Goal: Information Seeking & Learning: Learn about a topic

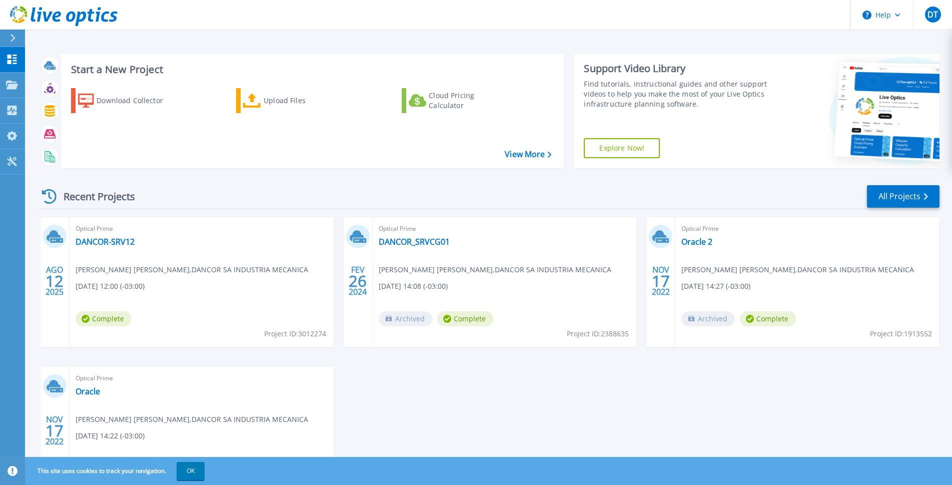
click at [194, 293] on div "Optical Prime DANCOR-SRV12 Diogo Tabet Tristão , DANCOR SA INDUSTRIA MECANICA 0…" at bounding box center [202, 282] width 264 height 130
click at [127, 302] on div "Optical Prime DANCOR-SRV12 Diogo Tabet Tristão , DANCOR SA INDUSTRIA MECANICA 0…" at bounding box center [202, 282] width 264 height 130
click at [103, 242] on link "DANCOR-SRV12" at bounding box center [105, 242] width 59 height 10
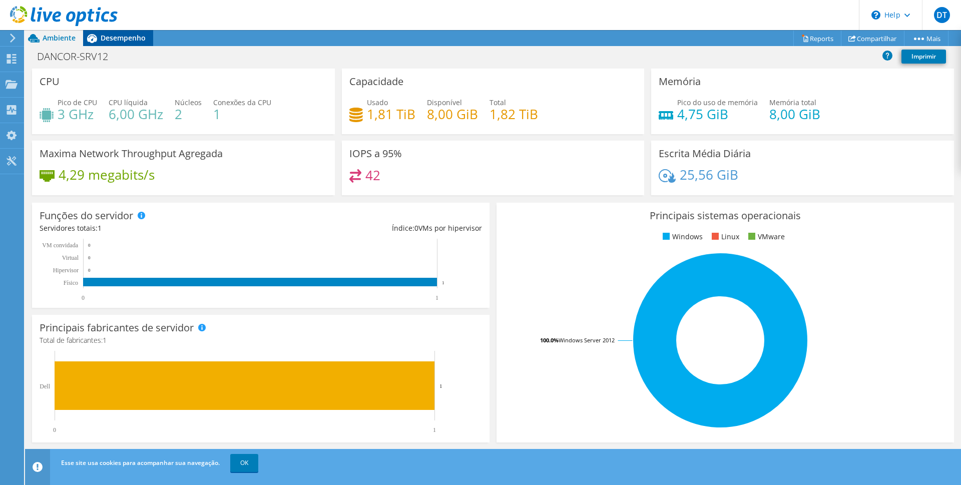
click at [143, 35] on span "Desempenho" at bounding box center [123, 38] width 45 height 10
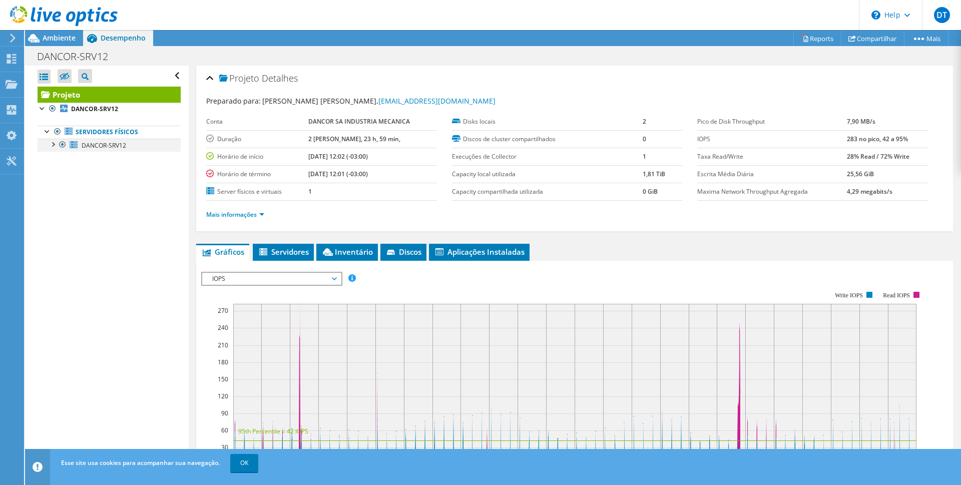
click at [53, 147] on div at bounding box center [53, 144] width 10 height 10
click at [65, 33] on div at bounding box center [59, 17] width 118 height 34
click at [65, 37] on span "Ambiente" at bounding box center [59, 38] width 33 height 10
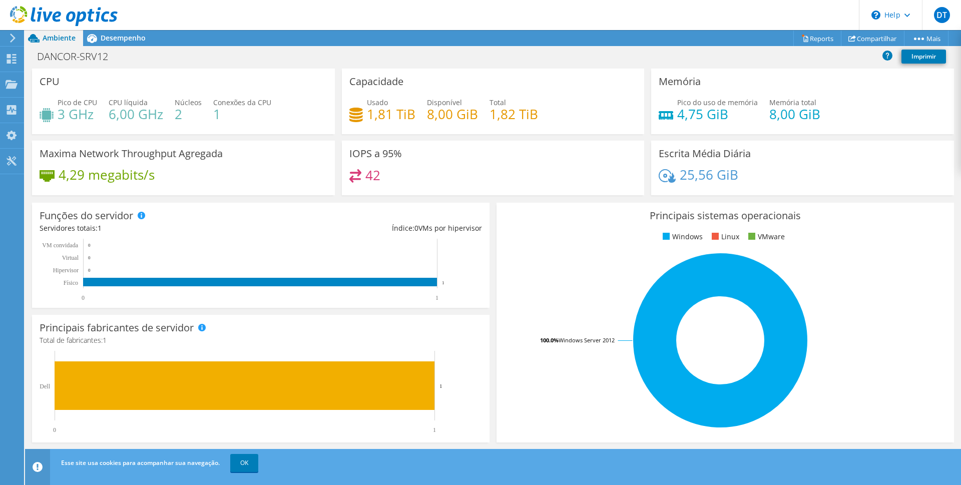
click at [77, 114] on h4 "3 GHz" at bounding box center [78, 114] width 40 height 11
drag, startPoint x: 210, startPoint y: 100, endPoint x: 202, endPoint y: 120, distance: 21.1
click at [211, 102] on div "Pico de CPU 3 GHz CPU líquida 6,00 GHz Núcleos 2 Conexões da CPU 1" at bounding box center [184, 113] width 288 height 33
click at [118, 42] on span "Desempenho" at bounding box center [123, 38] width 45 height 10
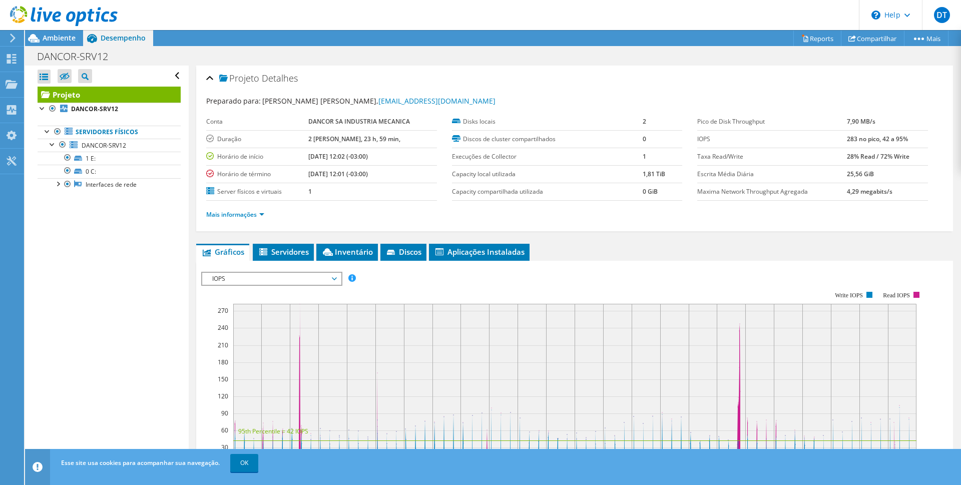
click at [16, 33] on div at bounding box center [59, 17] width 118 height 34
click at [56, 34] on span "Ambiente" at bounding box center [59, 38] width 33 height 10
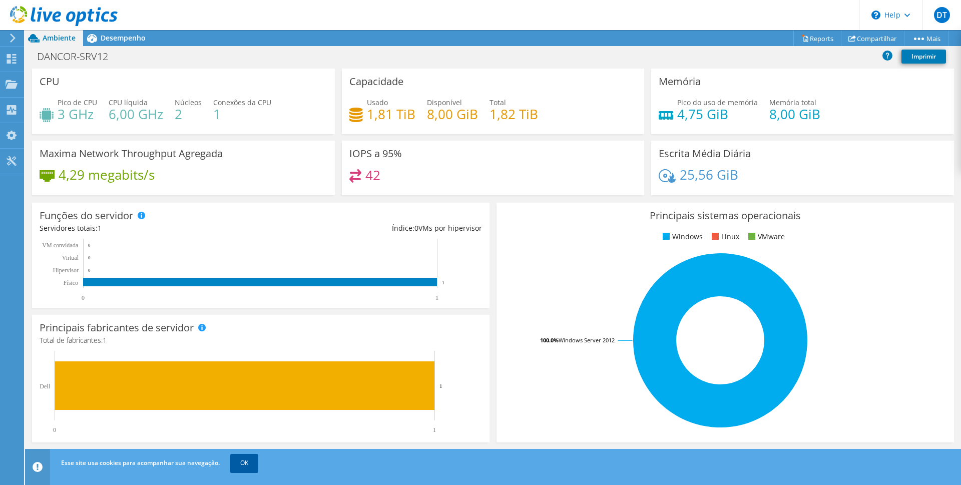
click at [251, 465] on link "OK" at bounding box center [244, 463] width 28 height 18
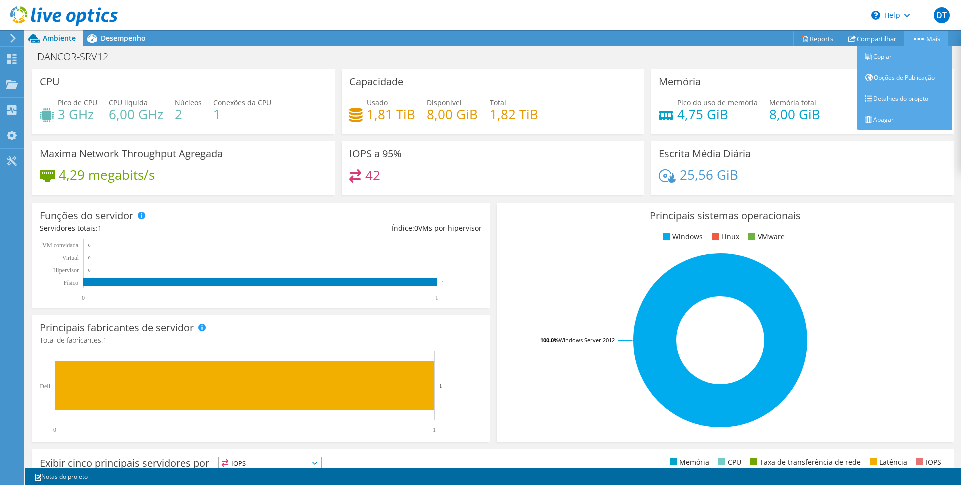
click at [915, 34] on link "Mais" at bounding box center [926, 39] width 45 height 16
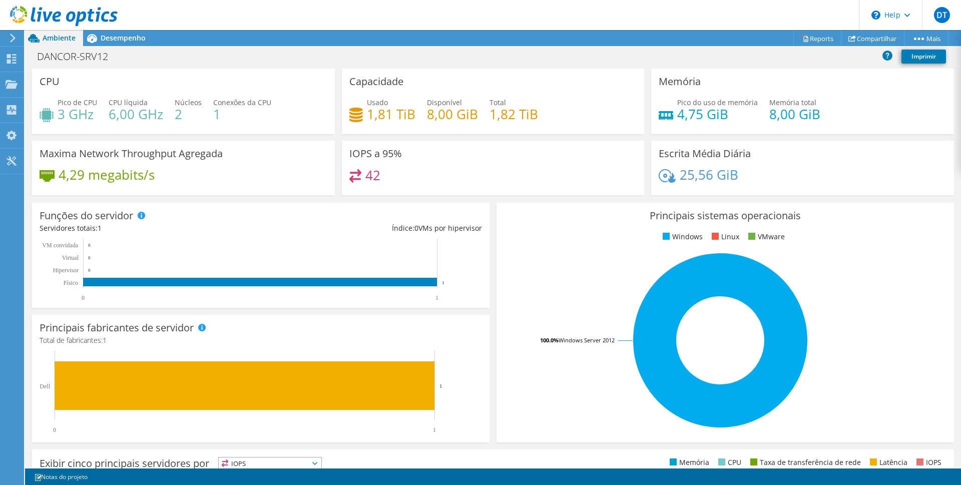
click at [12, 40] on icon at bounding box center [13, 38] width 8 height 9
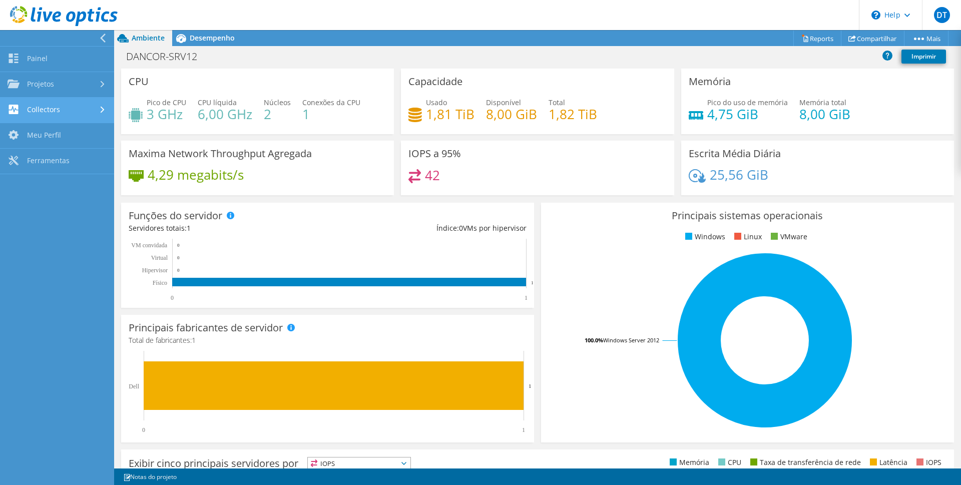
click at [107, 110] on div at bounding box center [103, 110] width 11 height 7
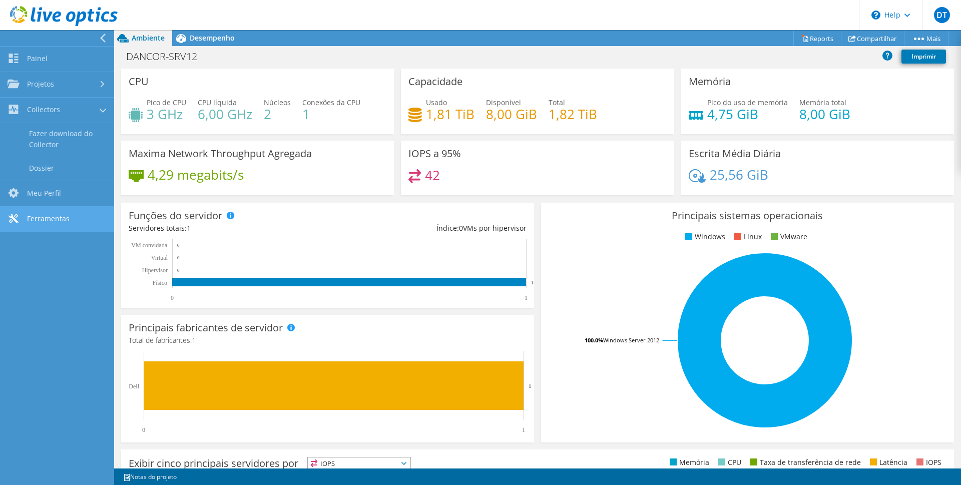
click at [42, 224] on link "Ferramentas" at bounding box center [57, 220] width 114 height 26
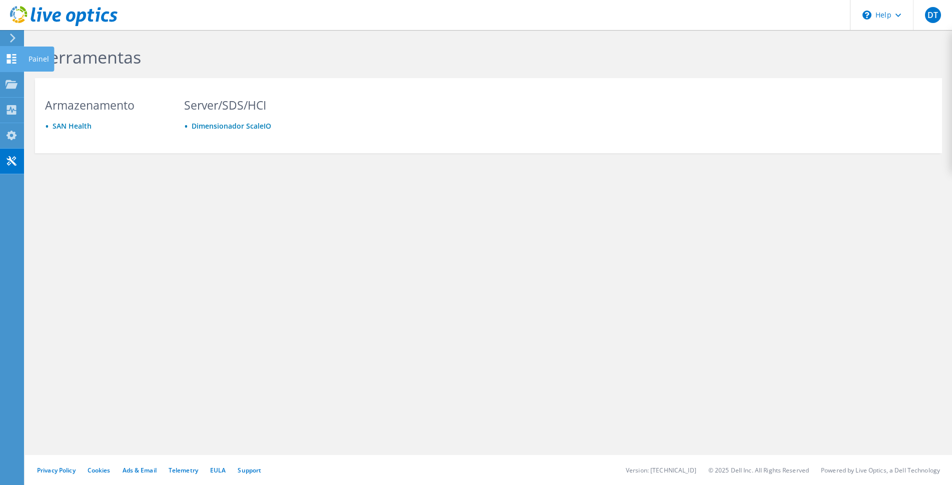
click at [13, 61] on use at bounding box center [12, 59] width 10 height 10
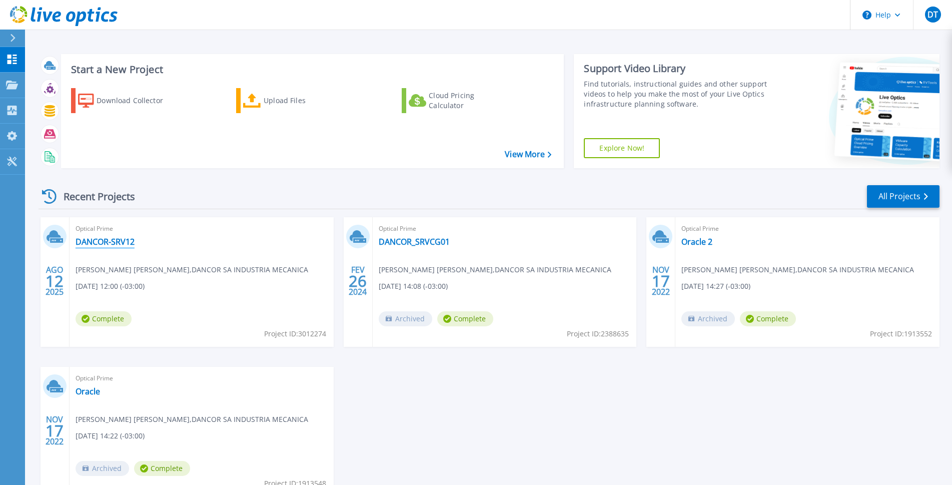
click at [87, 243] on link "DANCOR-SRV12" at bounding box center [105, 242] width 59 height 10
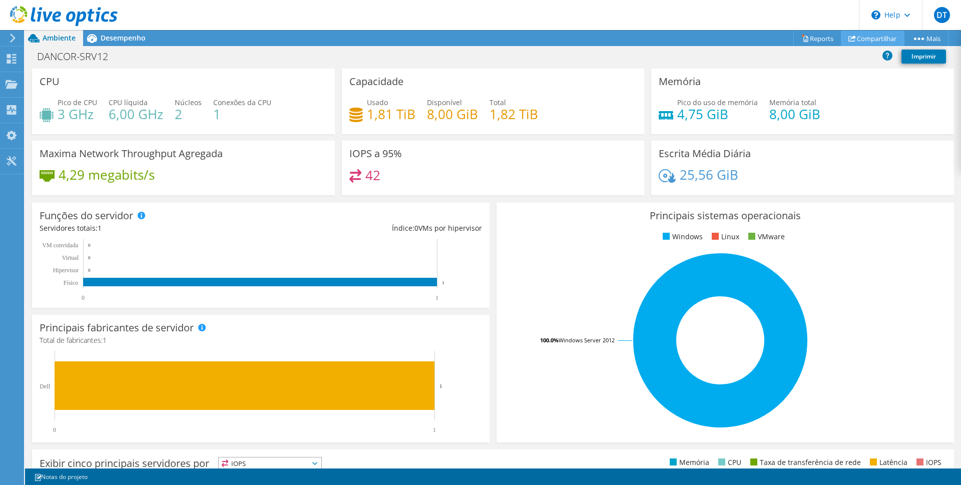
click at [863, 38] on link "Compartilhar" at bounding box center [873, 39] width 64 height 16
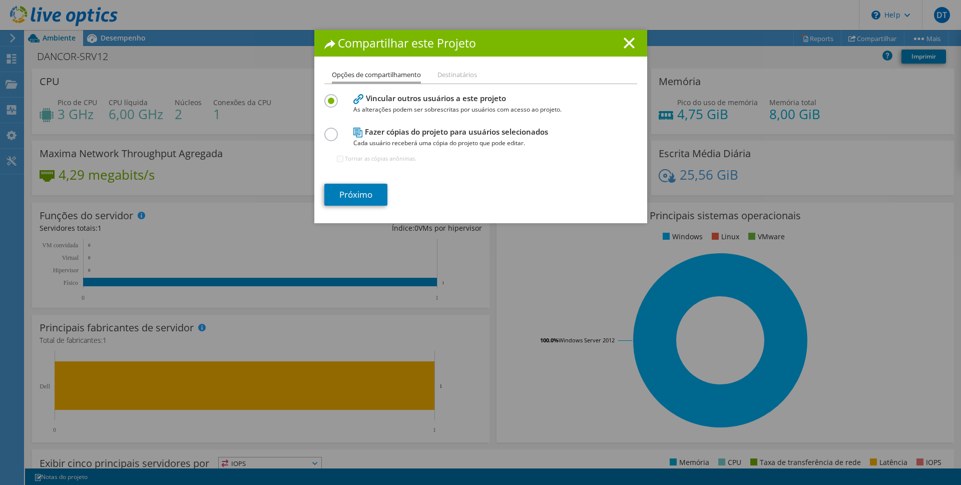
click at [451, 74] on li "Destinatários" at bounding box center [457, 75] width 40 height 13
click at [451, 75] on li "Destinatários" at bounding box center [457, 75] width 40 height 13
click at [353, 104] on icon at bounding box center [358, 99] width 10 height 10
click at [332, 129] on label at bounding box center [333, 129] width 18 height 3
click at [0, 0] on input "radio" at bounding box center [0, 0] width 0 height 0
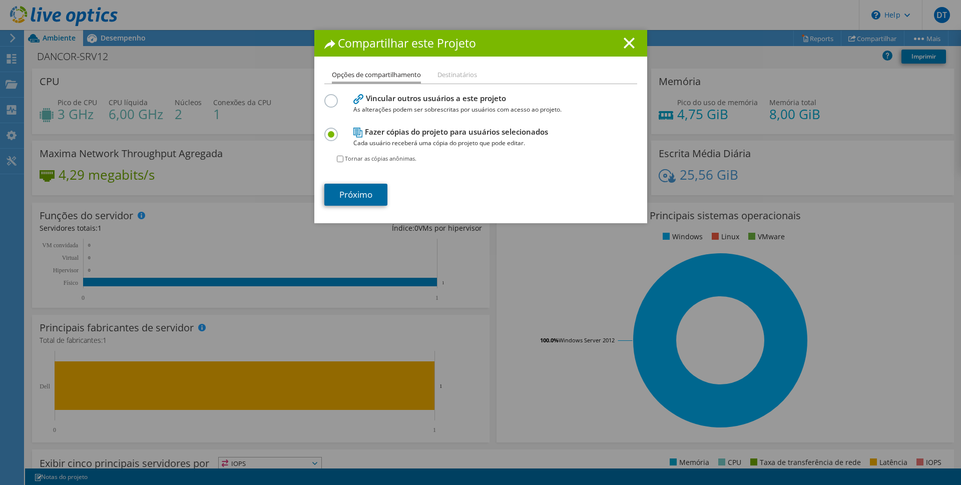
click at [346, 193] on link "Próximo" at bounding box center [355, 195] width 63 height 22
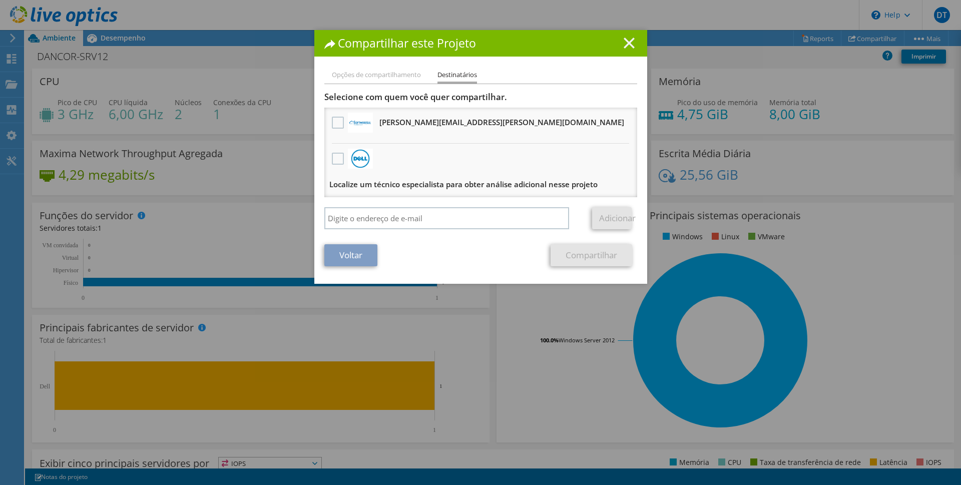
click at [624, 45] on line at bounding box center [629, 43] width 10 height 10
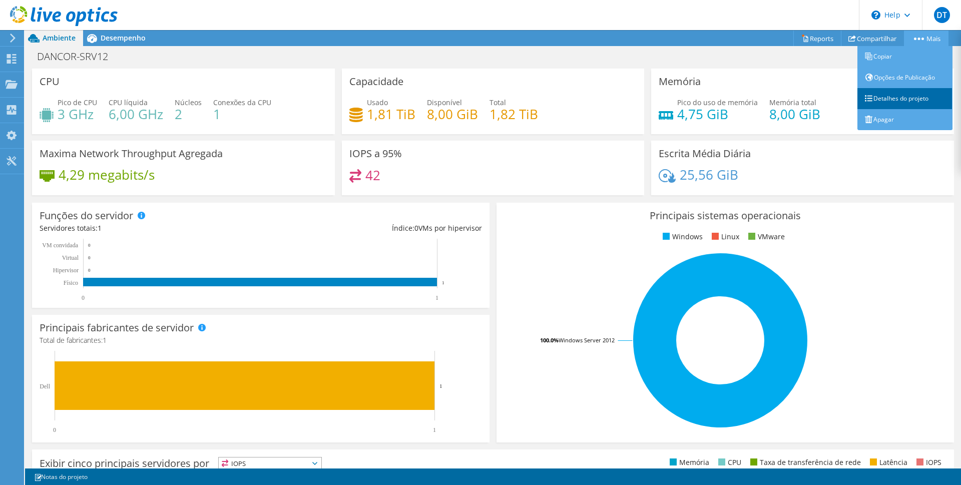
click at [913, 104] on link "Detalhes do projeto" at bounding box center [904, 98] width 95 height 21
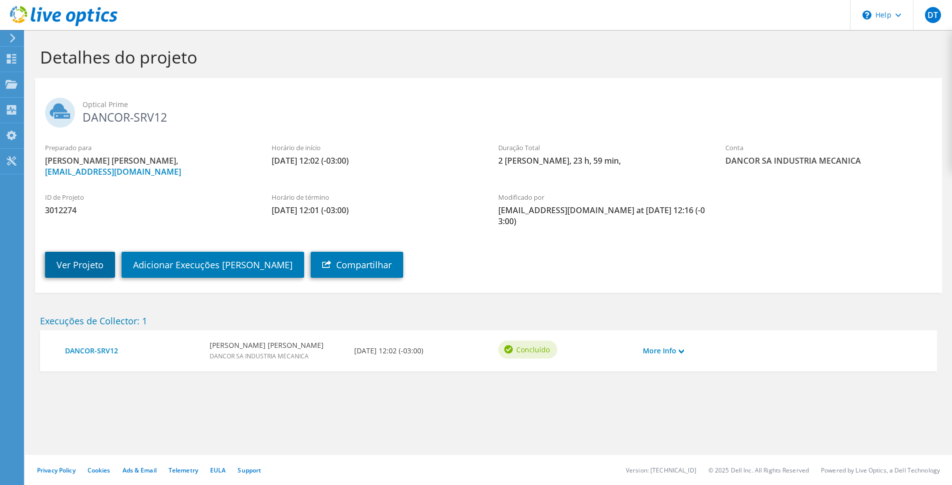
click at [88, 268] on link "Ver Projeto" at bounding box center [80, 265] width 70 height 26
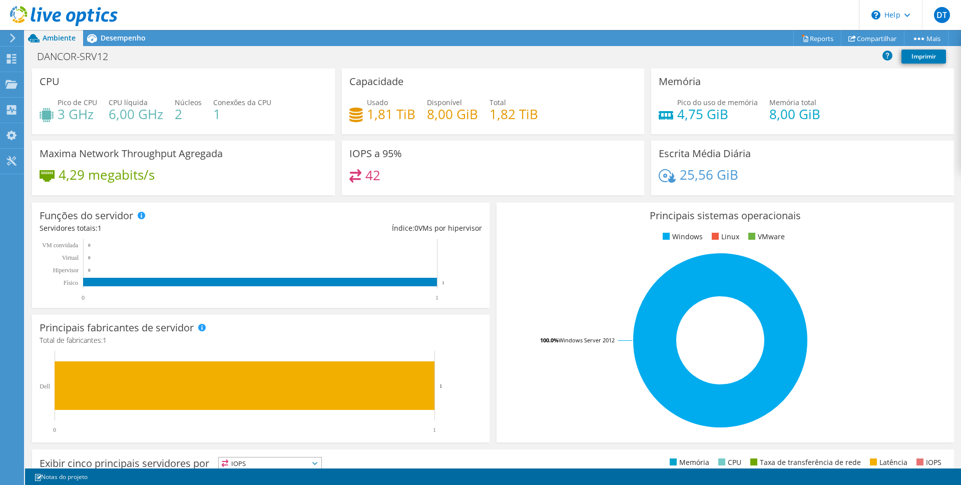
click at [215, 112] on h4 "1" at bounding box center [242, 114] width 58 height 11
click at [91, 125] on div "Pico de CPU 3 GHz CPU líquida 6,00 GHz Núcleos 2 Conexões da CPU 1" at bounding box center [184, 113] width 288 height 33
click at [120, 49] on div "DANCOR-SRV12 Imprimir" at bounding box center [493, 56] width 936 height 19
click at [121, 39] on span "Desempenho" at bounding box center [123, 38] width 45 height 10
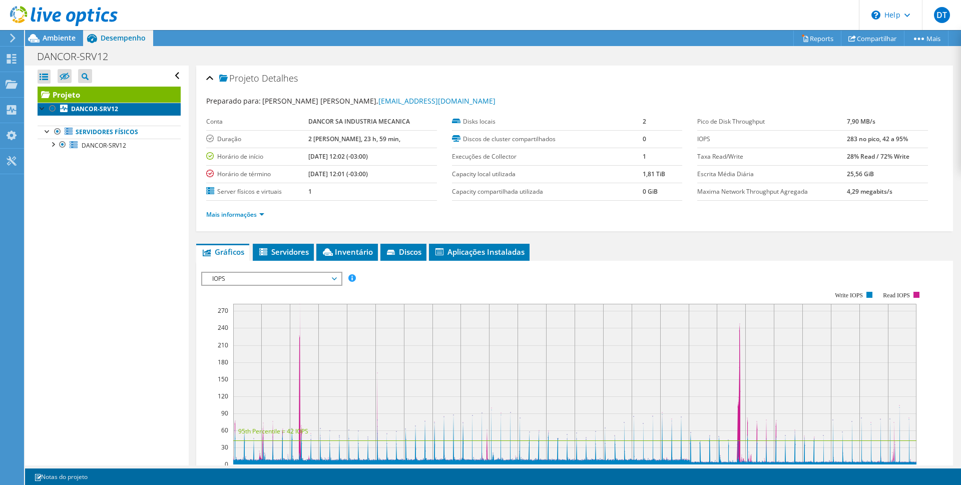
click at [85, 107] on b "DANCOR-SRV12" at bounding box center [94, 109] width 47 height 9
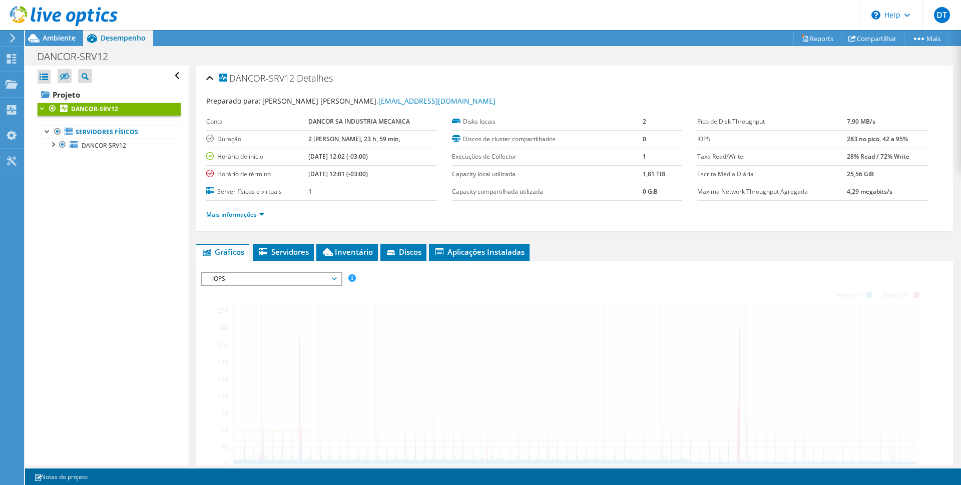
click at [85, 107] on b "DANCOR-SRV12" at bounding box center [94, 109] width 47 height 9
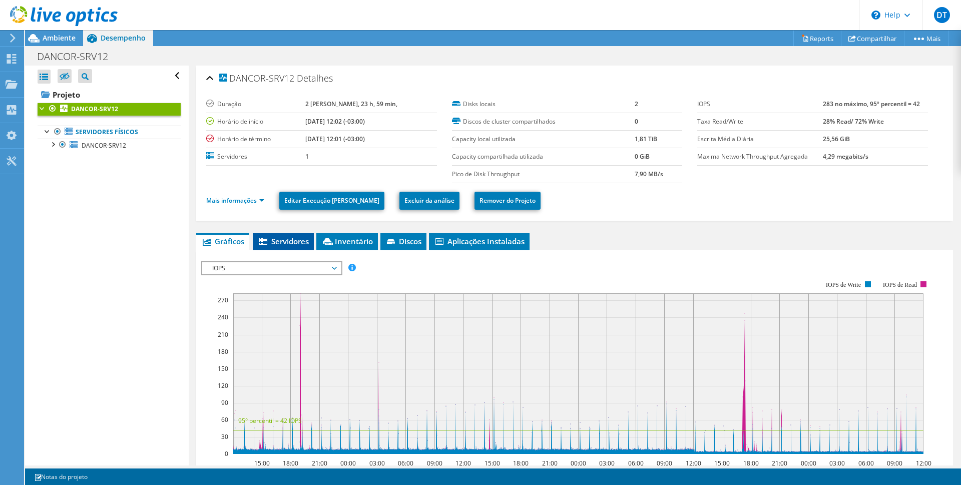
click at [289, 237] on span "Servidores" at bounding box center [283, 241] width 51 height 10
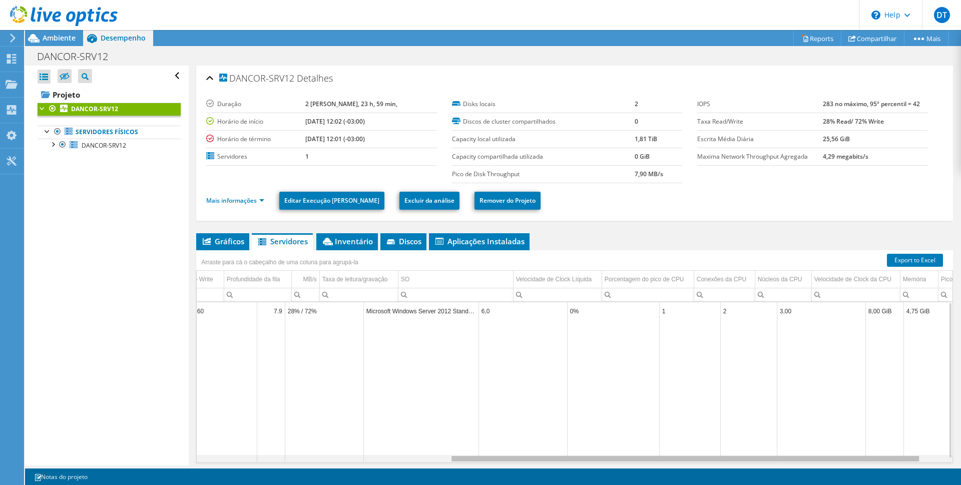
scroll to position [0, 404]
drag, startPoint x: 524, startPoint y: 458, endPoint x: 783, endPoint y: 497, distance: 261.7
click at [783, 484] on html "DT Usuário Final [PERSON_NAME] [EMAIL_ADDRESS][DOMAIN_NAME] DANCOR SA INDUSTRIA…" at bounding box center [480, 242] width 961 height 485
